Goal: Transaction & Acquisition: Purchase product/service

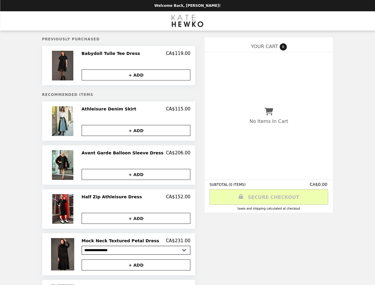
select select "**********"
click at [74, 66] on img at bounding box center [63, 66] width 23 height 30
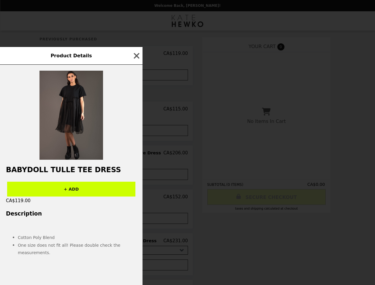
click at [136, 54] on div "Product Details Babydoll Tulle Tee Dress + ADD CA$119.00 Description Cotton Pol…" at bounding box center [187, 142] width 375 height 285
click at [136, 75] on div at bounding box center [71, 112] width 143 height 95
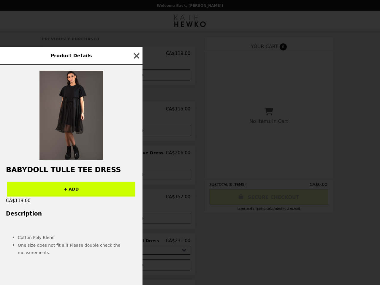
click at [74, 122] on img at bounding box center [72, 115] width 64 height 89
click at [136, 111] on div at bounding box center [71, 112] width 143 height 95
click at [136, 132] on div "Product Details Babydoll Tulle Tee Dress + ADD CA$119.00 Description Cotton Pol…" at bounding box center [190, 142] width 380 height 285
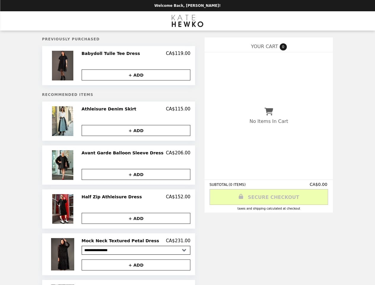
click at [74, 166] on img at bounding box center [63, 165] width 23 height 30
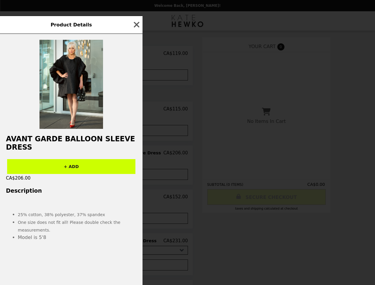
click at [136, 155] on div "Product Details Avant Garde Balloon Sleeve Dress + ADD CA$206.00 Description 25…" at bounding box center [187, 142] width 375 height 285
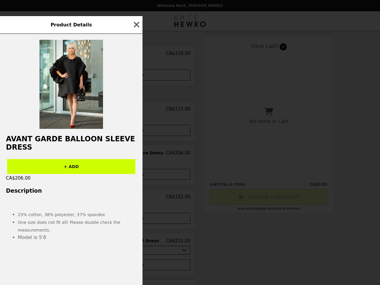
click at [136, 174] on div "+ ADD" at bounding box center [71, 165] width 143 height 20
click at [74, 206] on p at bounding box center [71, 203] width 131 height 7
